Goal: Task Accomplishment & Management: Manage account settings

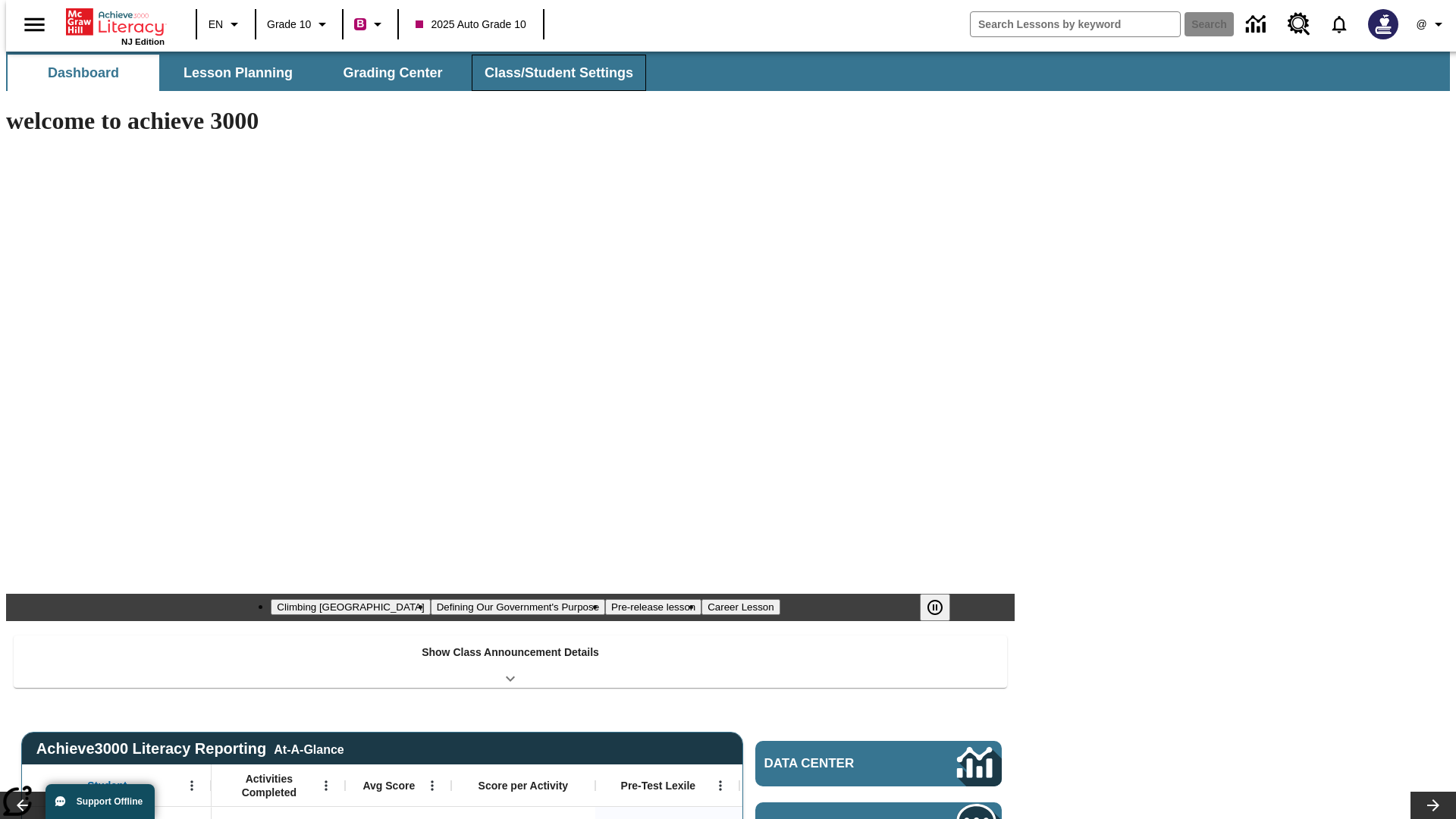
click at [550, 73] on span "Class/Student Settings" at bounding box center [559, 74] width 149 height 17
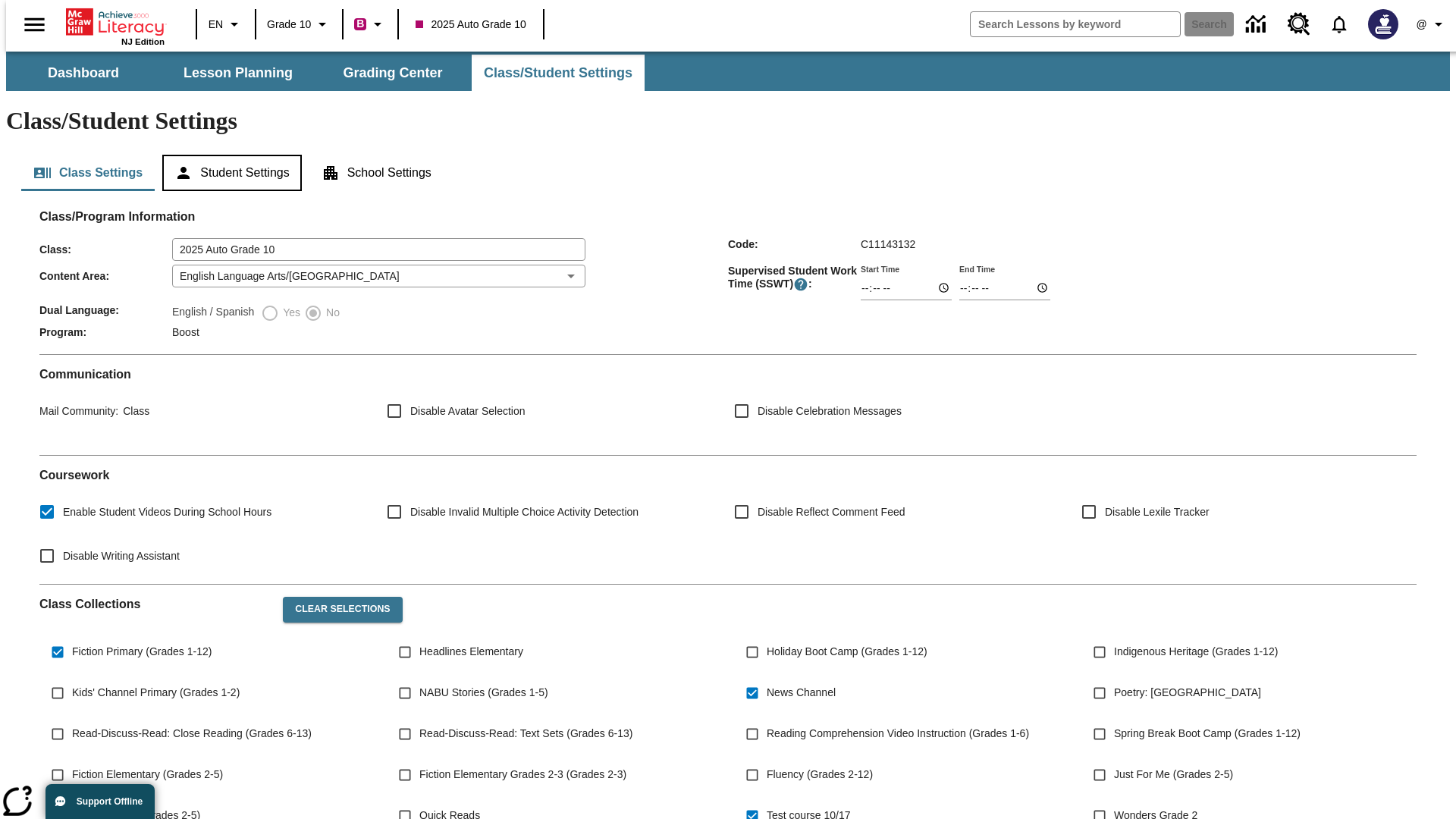
click at [228, 155] on button "Student Settings" at bounding box center [232, 173] width 138 height 36
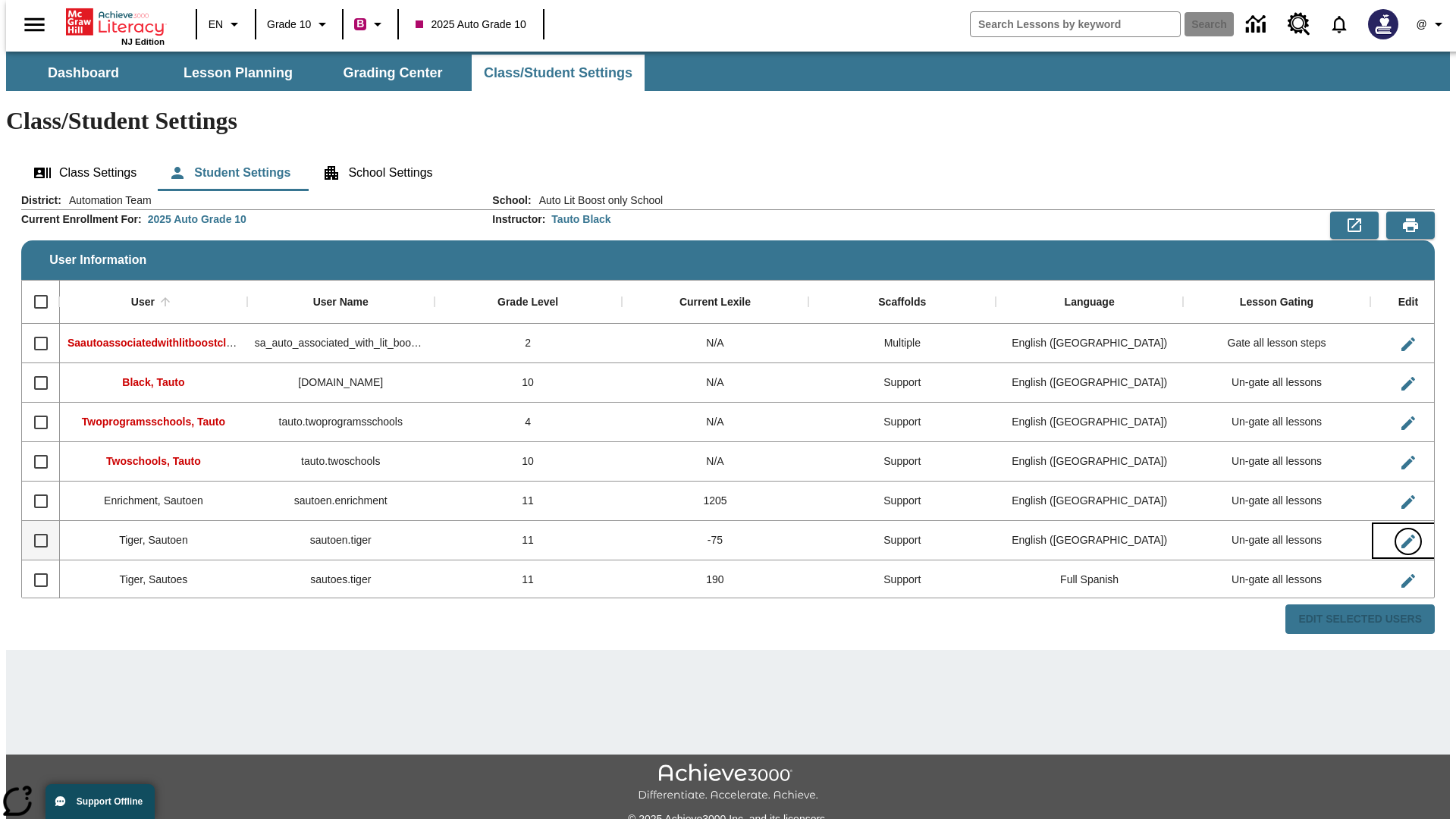
click at [1401, 534] on icon "Edit User" at bounding box center [1408, 541] width 14 height 14
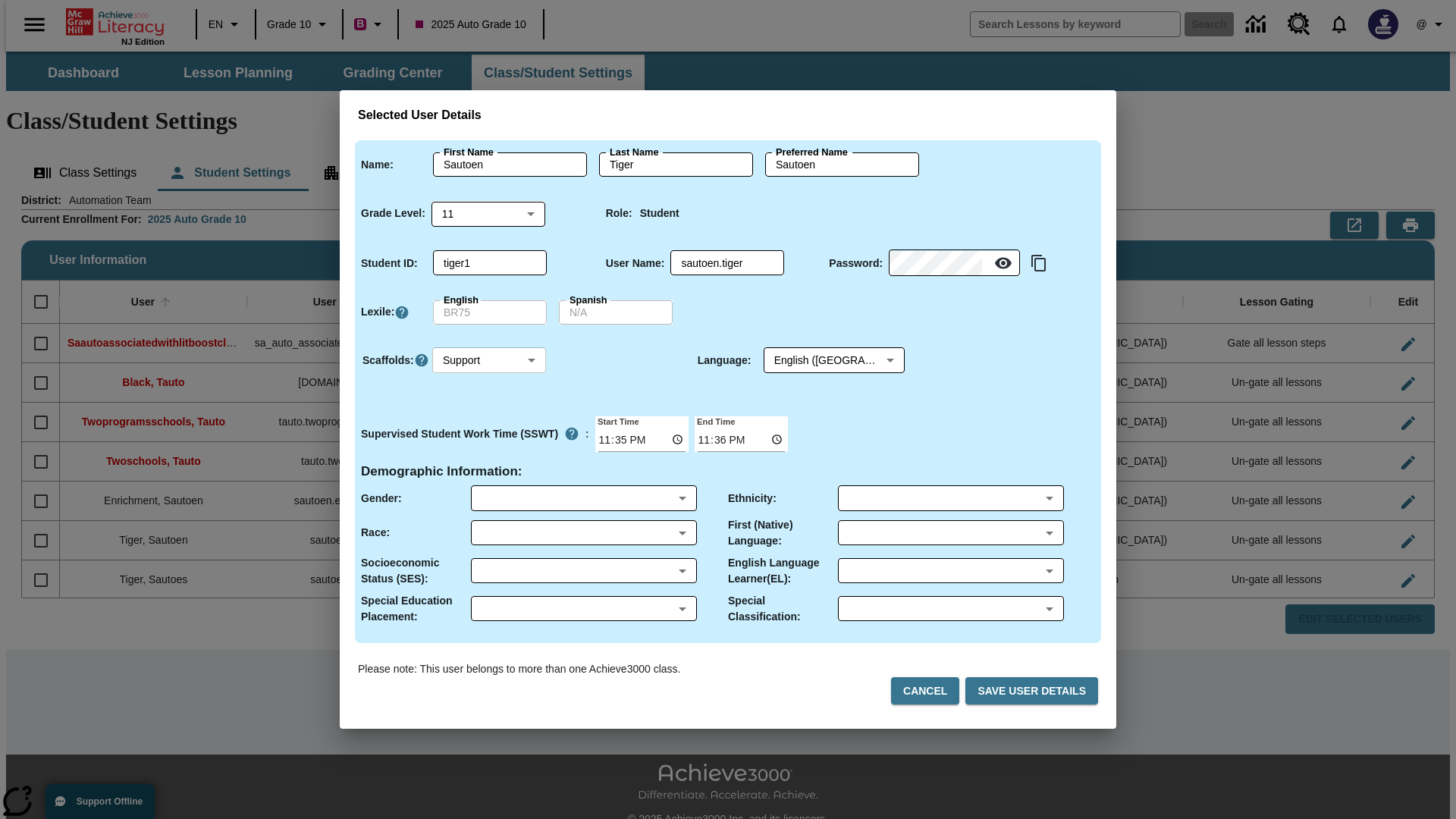
click at [489, 360] on body "Skip to main content NJ Edition EN Grade 10 B 2025 Auto Grade 10 Search 0 @ Das…" at bounding box center [728, 452] width 1444 height 801
click at [489, 416] on li "Support" at bounding box center [489, 416] width 113 height 25
click at [820, 360] on body "Skip to main content NJ Edition EN Grade 10 B 2025 Auto Grade 10 Search 0 @ Das…" at bounding box center [728, 452] width 1444 height 801
